Goal: Task Accomplishment & Management: Complete application form

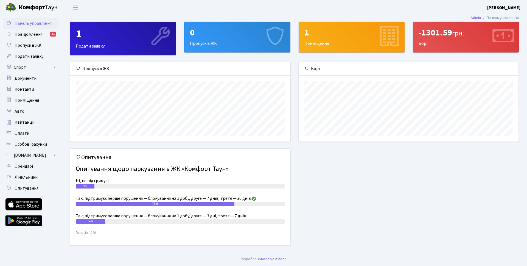
scroll to position [79, 220]
click at [226, 41] on div "0 Пропуск в ЖК" at bounding box center [237, 37] width 105 height 30
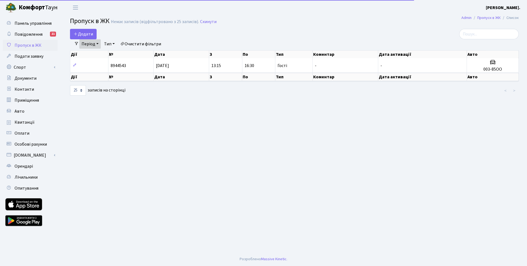
select select "25"
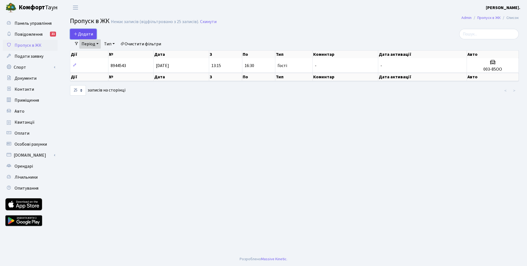
click at [87, 32] on span "Додати" at bounding box center [83, 34] width 19 height 6
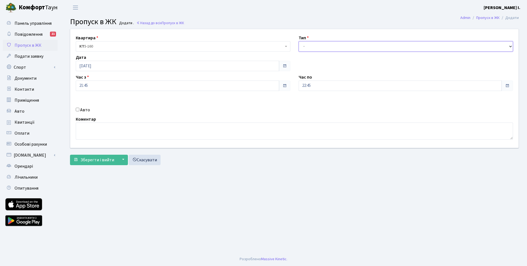
click at [333, 47] on select "- Доставка Таксі Гості Сервіс" at bounding box center [406, 46] width 215 height 10
select select "2"
click at [299, 41] on select "- Доставка Таксі Гості Сервіс" at bounding box center [406, 46] width 215 height 10
click at [321, 85] on input "22:45" at bounding box center [400, 85] width 203 height 10
click at [313, 105] on icon at bounding box center [313, 104] width 15 height 15
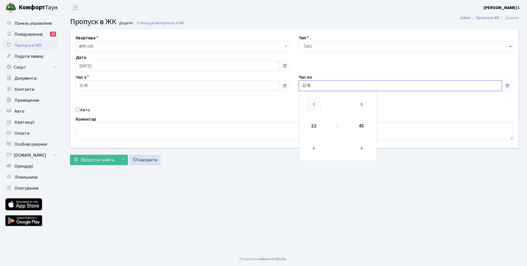
type input "23:45"
click at [269, 110] on div "Авто" at bounding box center [183, 110] width 223 height 7
click at [78, 110] on input "Авто" at bounding box center [78, 110] width 4 height 4
checkbox input "true"
paste input "AM2348EO"
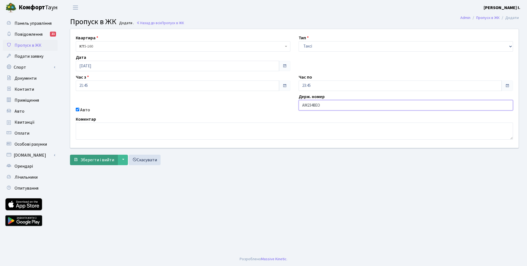
type input "AM2348EO"
click at [97, 159] on span "Зберегти і вийти" at bounding box center [97, 160] width 34 height 6
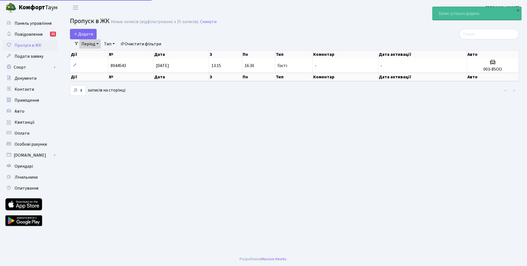
select select "25"
click at [94, 45] on link "Період" at bounding box center [89, 43] width 21 height 9
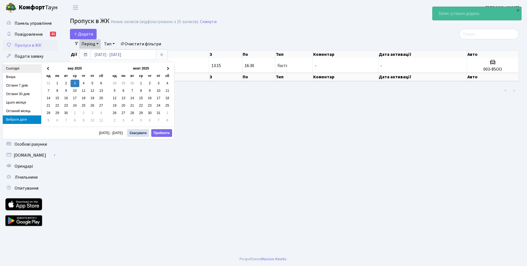
click at [21, 67] on li "Сьогодні" at bounding box center [22, 68] width 38 height 9
